Goal: Information Seeking & Learning: Learn about a topic

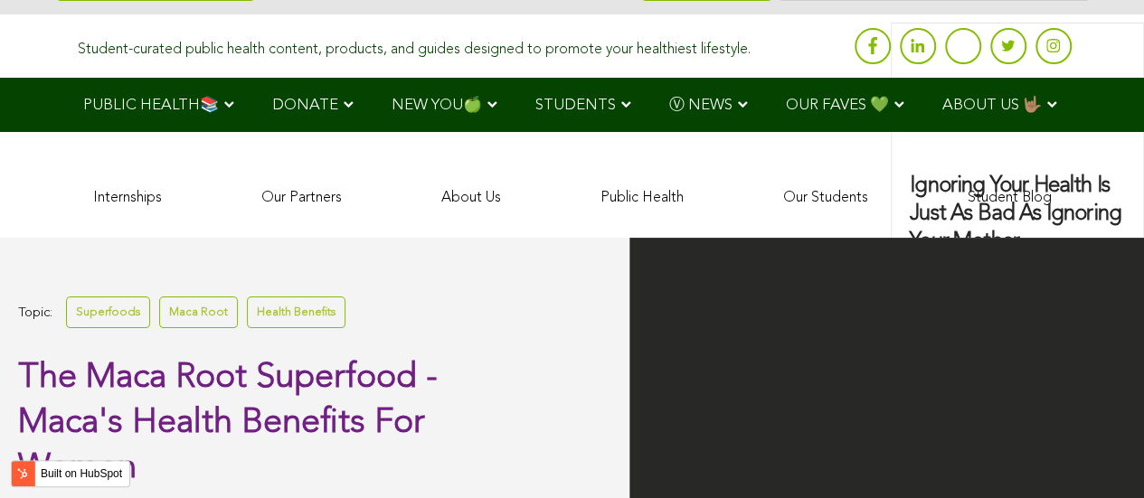
scroll to position [5554, 0]
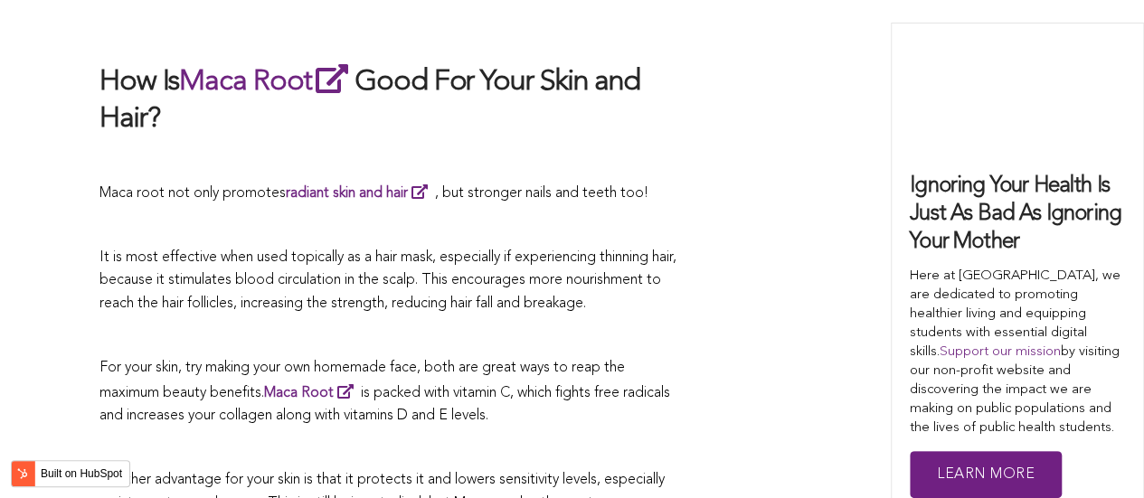
click at [539, 251] on span "It is most effective when used topically as a hair mask, especially if experien…" at bounding box center [387, 281] width 577 height 61
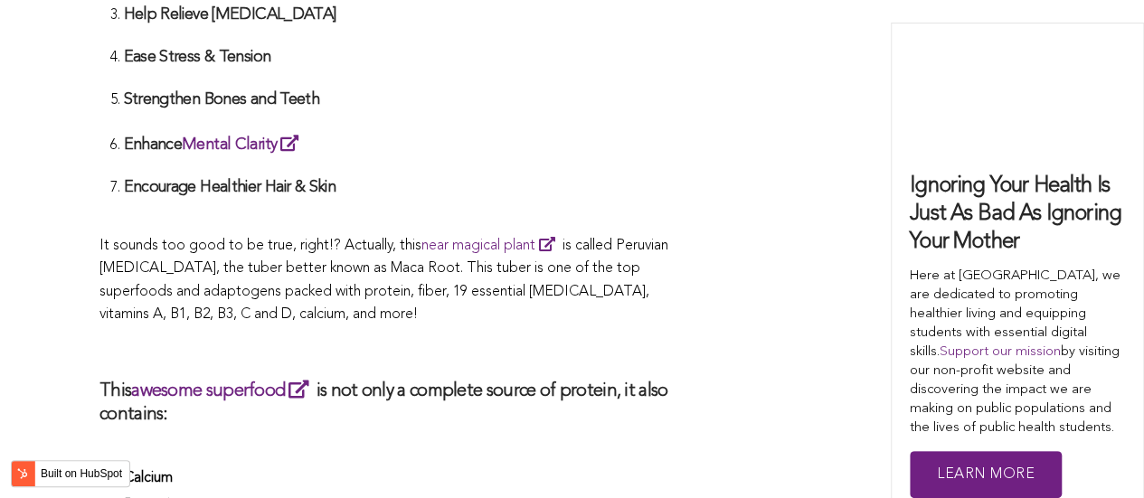
scroll to position [4350, 0]
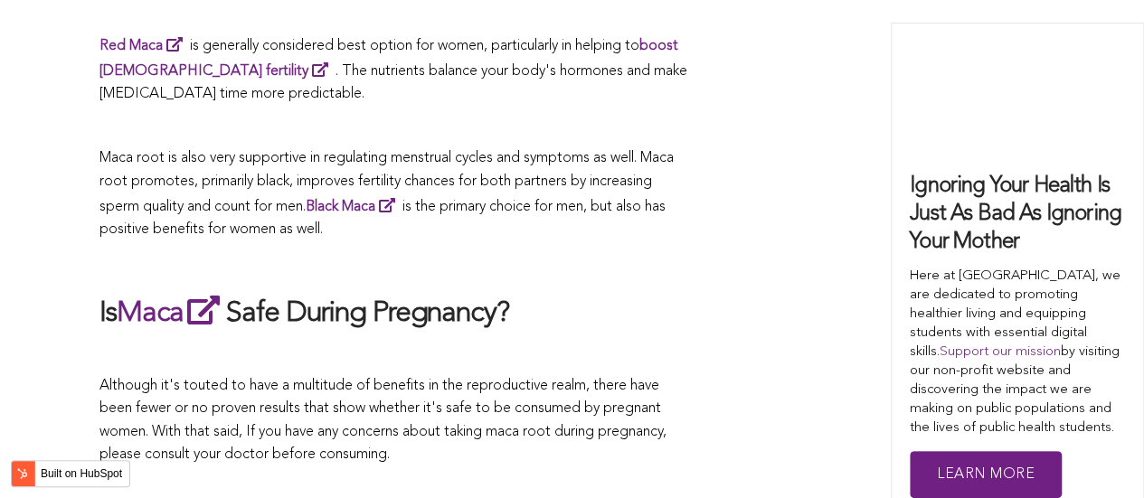
scroll to position [4756, 0]
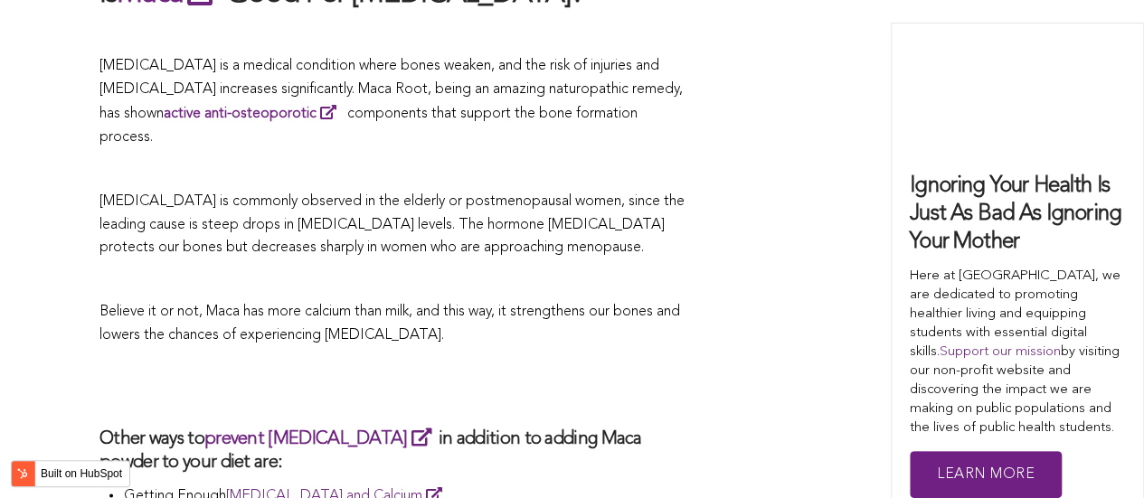
click at [452, 366] on h2 at bounding box center [393, 387] width 588 height 42
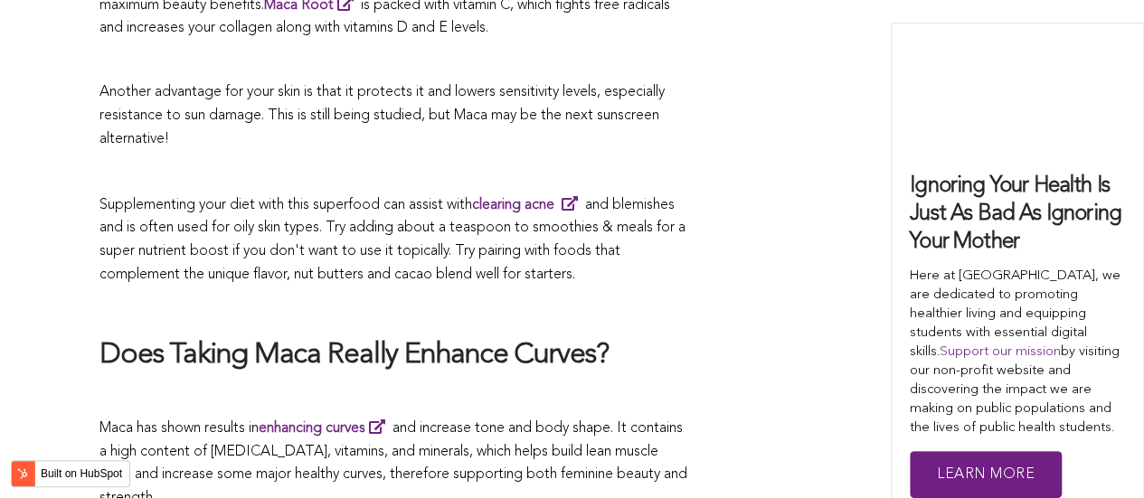
click at [360, 296] on p at bounding box center [393, 308] width 588 height 24
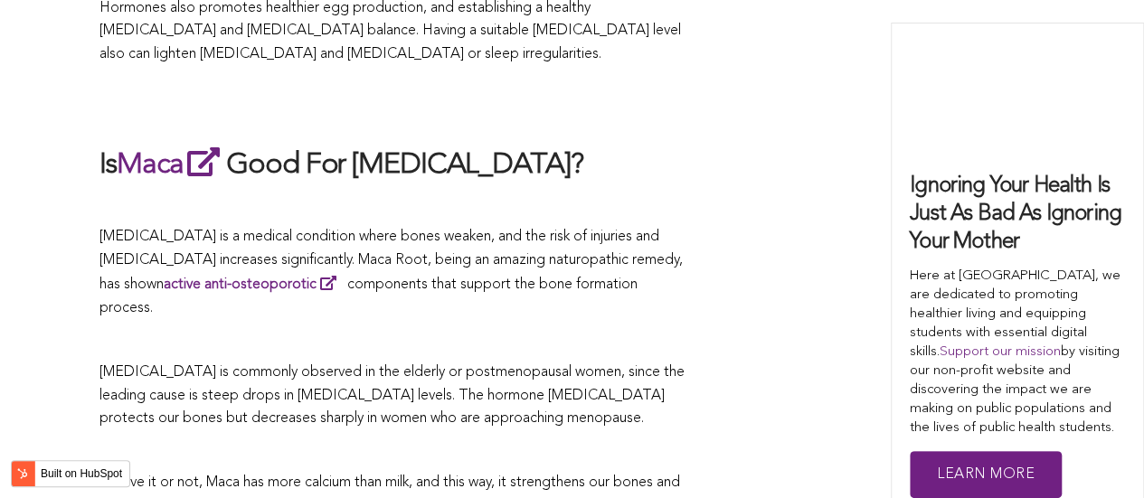
scroll to position [6891, 0]
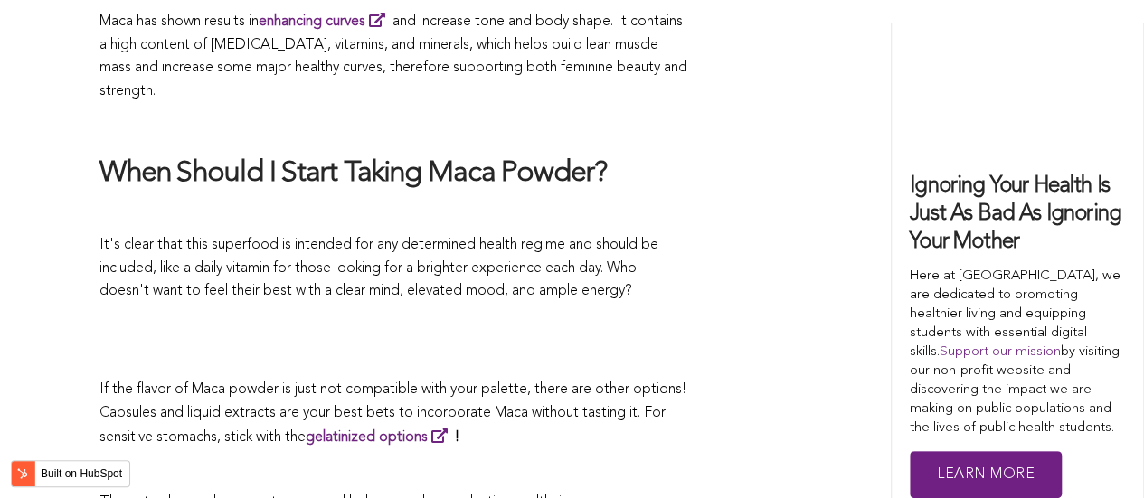
scroll to position [4941, 0]
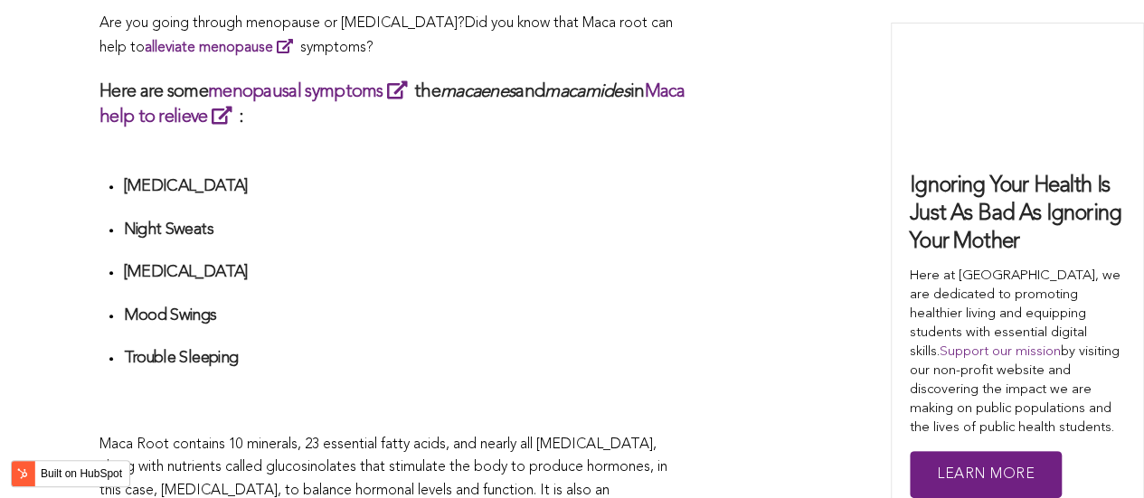
click at [765, 250] on div "CONTRIBUTORS [PERSON_NAME] Share this What Are The Health Benefits of Maca For …" at bounding box center [571, 9] width 945 height 6398
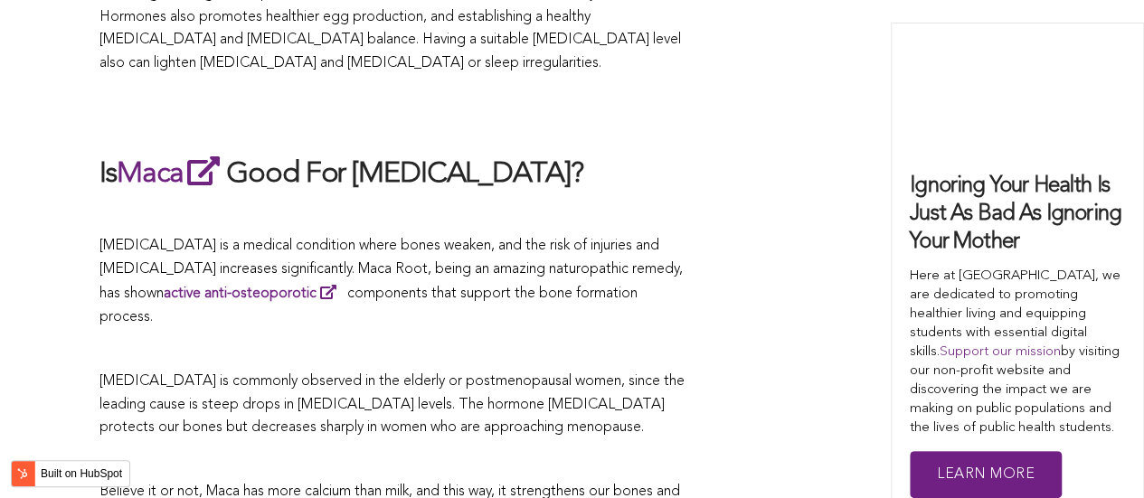
scroll to position [6445, 0]
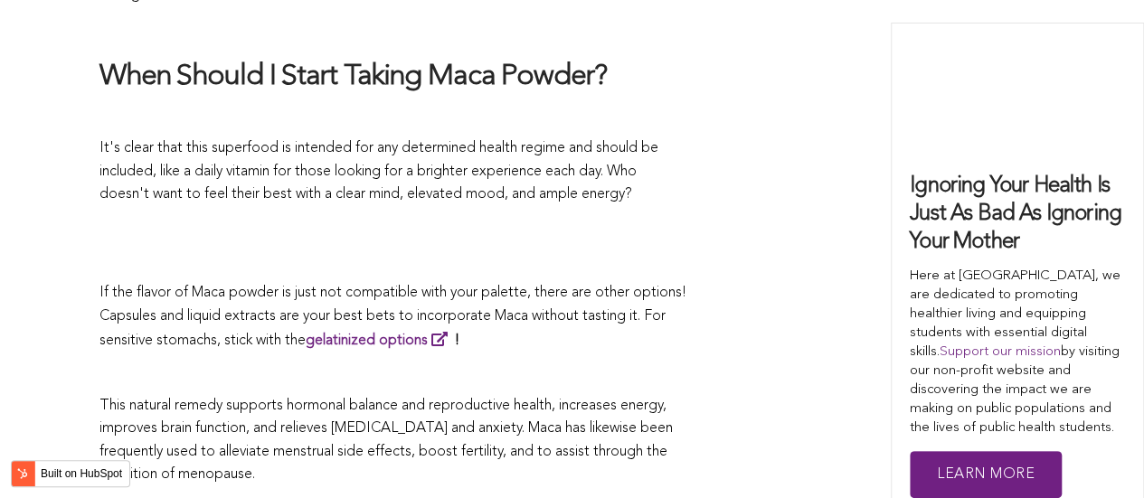
click at [641, 282] on p "If the flavor of Maca powder is just not compatible with your palette, there ar…" at bounding box center [393, 317] width 588 height 71
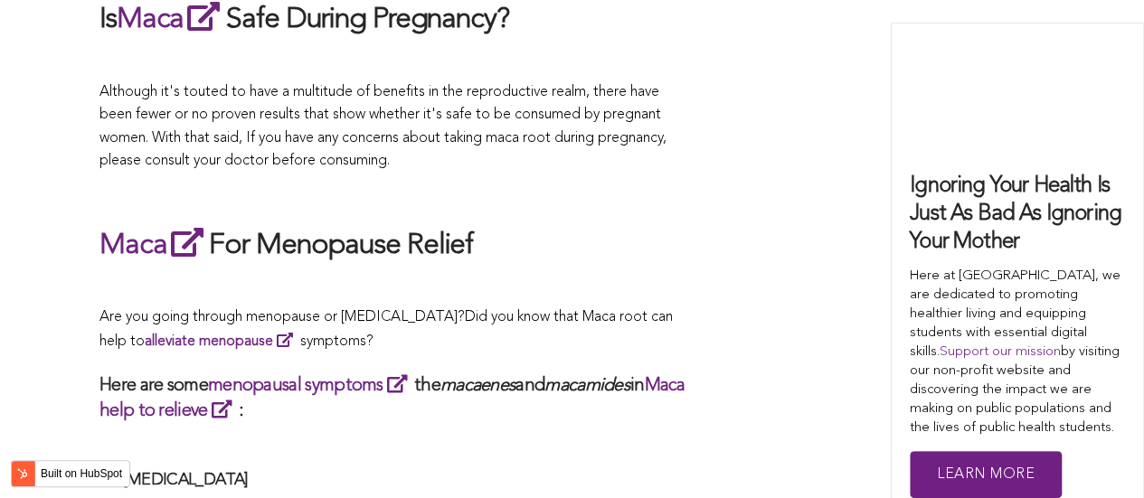
click at [680, 250] on span "What Are The Health Benefits of Maca For Women ? Hi [DEMOGRAPHIC_DATA], have yo…" at bounding box center [393, 422] width 588 height 6157
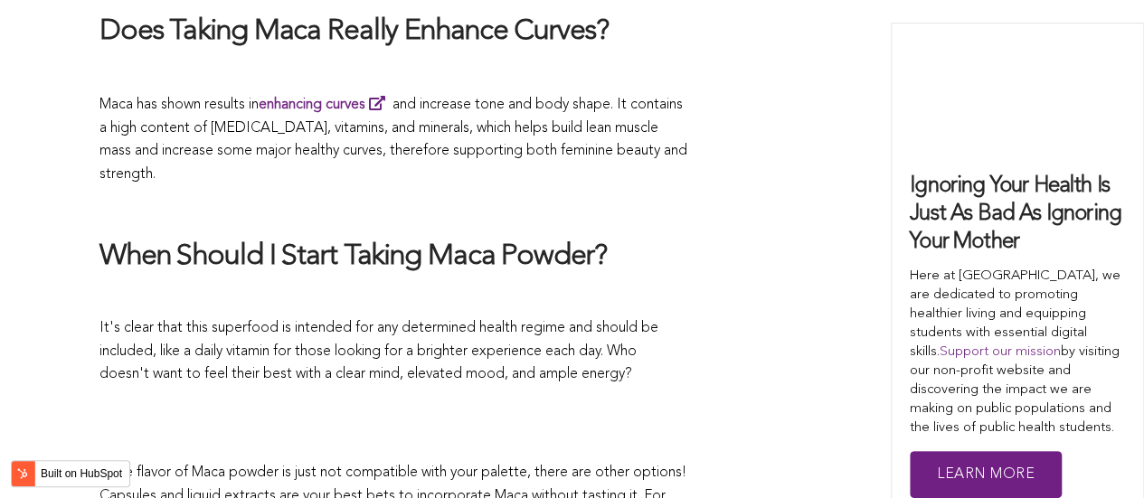
click at [629, 286] on p at bounding box center [393, 298] width 588 height 24
